Goal: Task Accomplishment & Management: Use online tool/utility

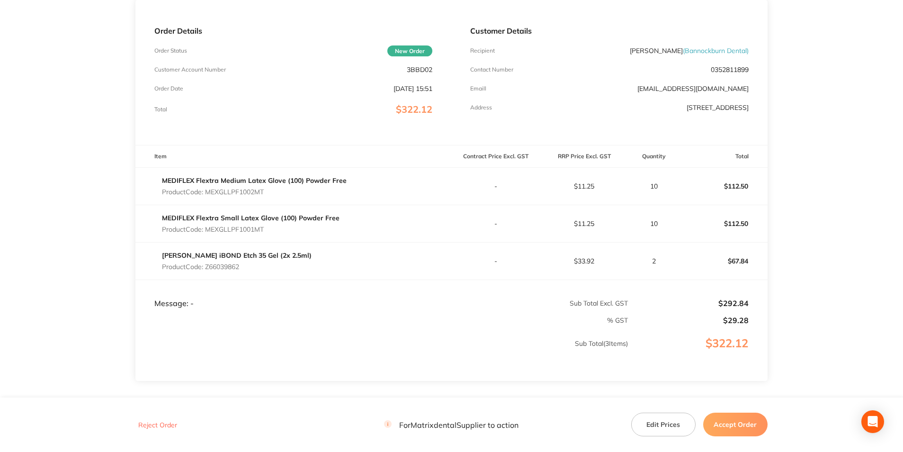
scroll to position [142, 0]
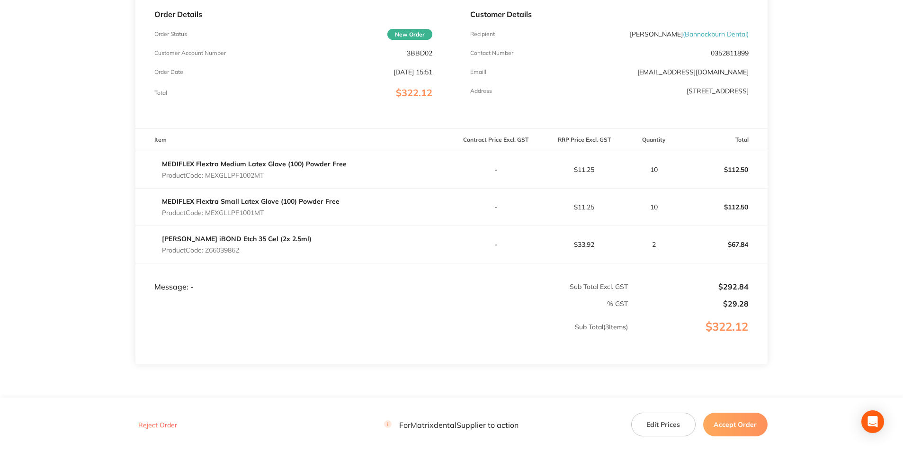
drag, startPoint x: 735, startPoint y: 420, endPoint x: 725, endPoint y: 408, distance: 15.8
click at [735, 420] on button "Accept Order" at bounding box center [735, 424] width 64 height 24
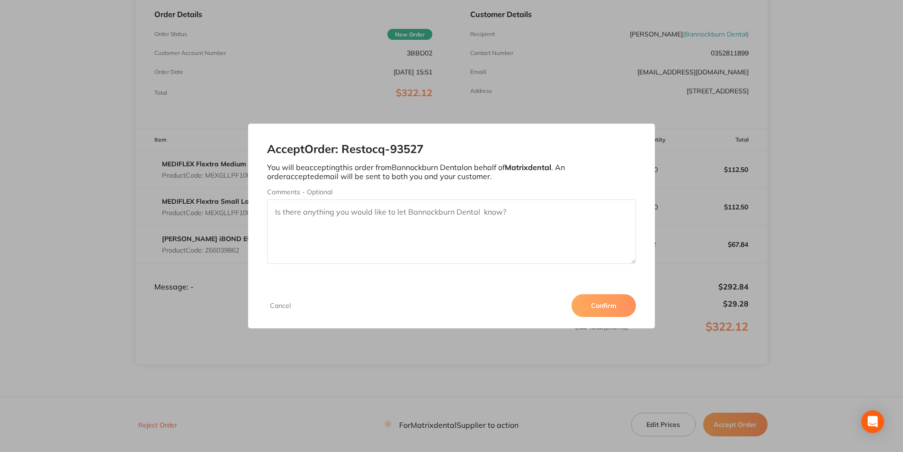
click at [388, 222] on textarea "Comments - Optional" at bounding box center [451, 231] width 368 height 64
type textarea "Thank you"
click at [605, 307] on button "Confirm" at bounding box center [603, 305] width 64 height 23
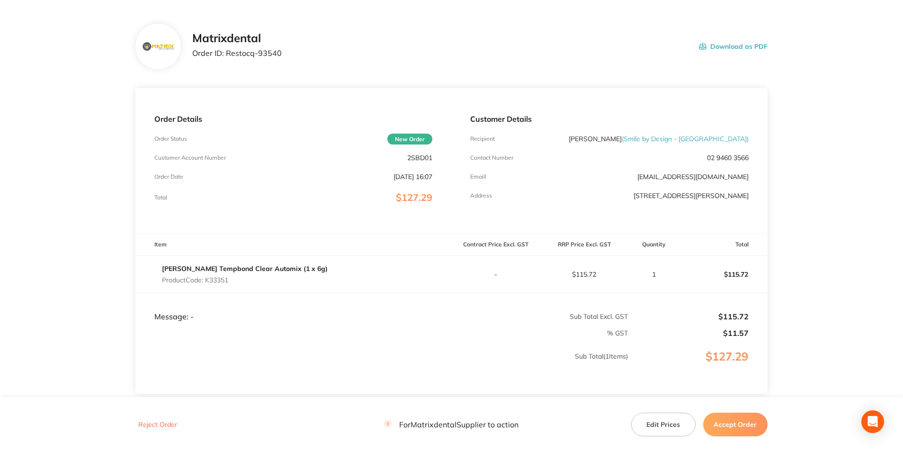
scroll to position [95, 0]
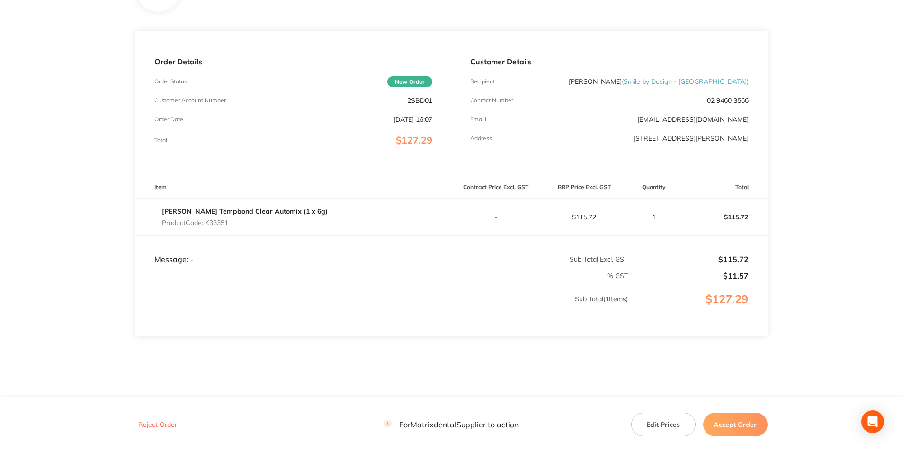
click at [678, 424] on button "Edit Prices" at bounding box center [663, 424] width 64 height 24
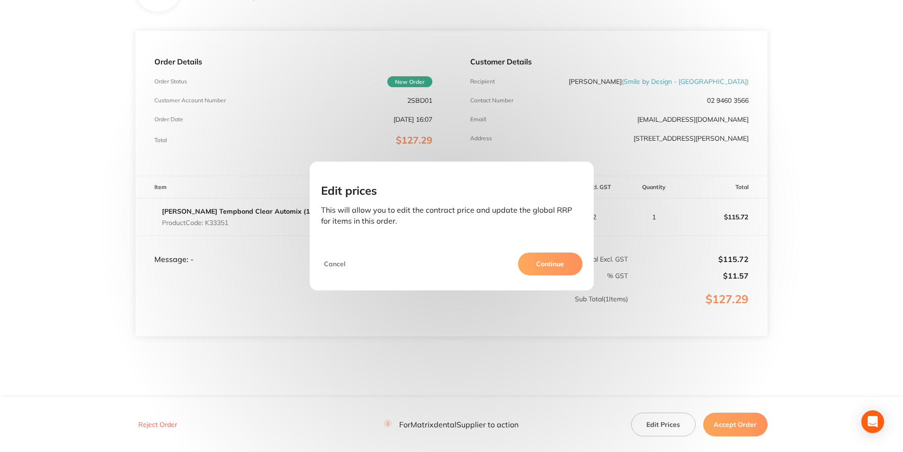
click at [539, 262] on button "Continue" at bounding box center [550, 263] width 64 height 23
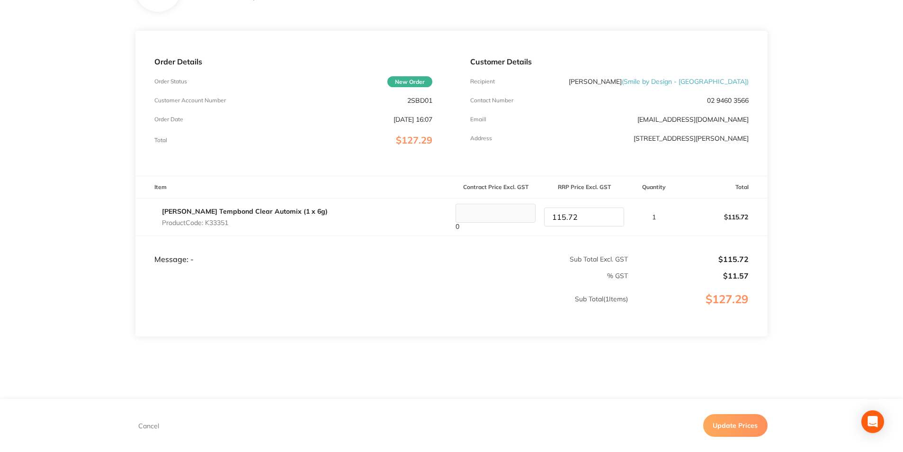
click at [531, 217] on tr "Kerr Tempbond Clear Automix (1 x 6g) Product Code: K33351 0 115.72 1 $115.72" at bounding box center [451, 216] width 632 height 37
type input "121.51"
click at [753, 418] on button "Update Prices" at bounding box center [735, 425] width 64 height 23
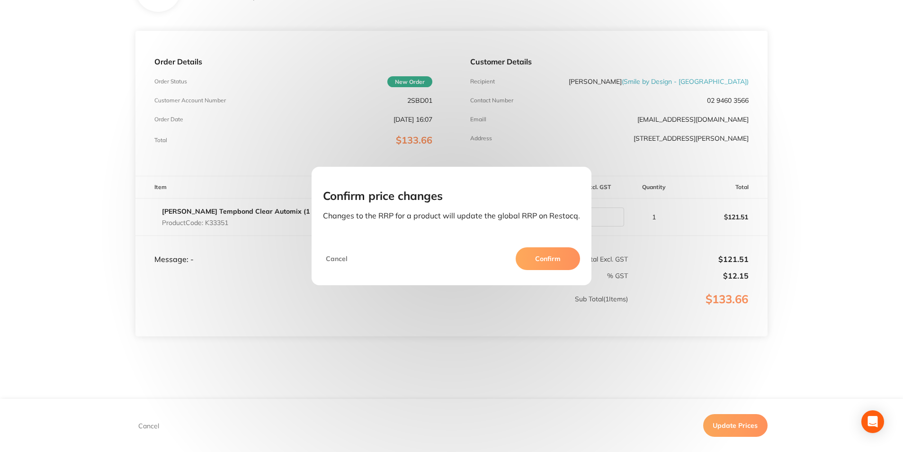
click at [528, 252] on button "Confirm" at bounding box center [548, 258] width 64 height 23
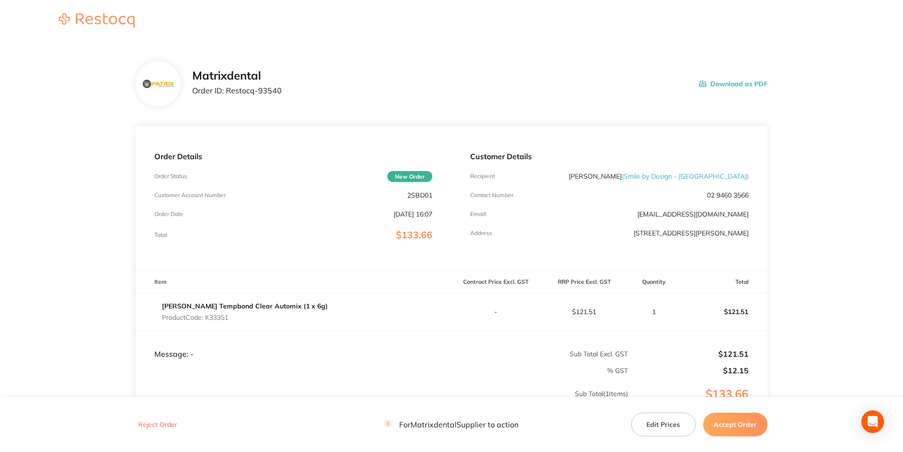
click at [730, 419] on button "Accept Order" at bounding box center [735, 424] width 64 height 24
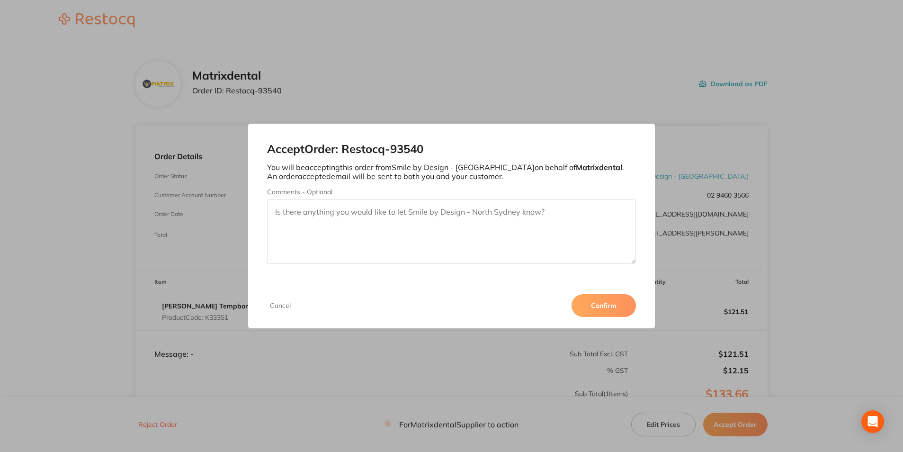
click at [466, 229] on textarea "Comments - Optional" at bounding box center [451, 231] width 368 height 64
type textarea "Thankyou"
click at [609, 300] on button "Confirm" at bounding box center [603, 305] width 64 height 23
